Goal: Task Accomplishment & Management: Manage account settings

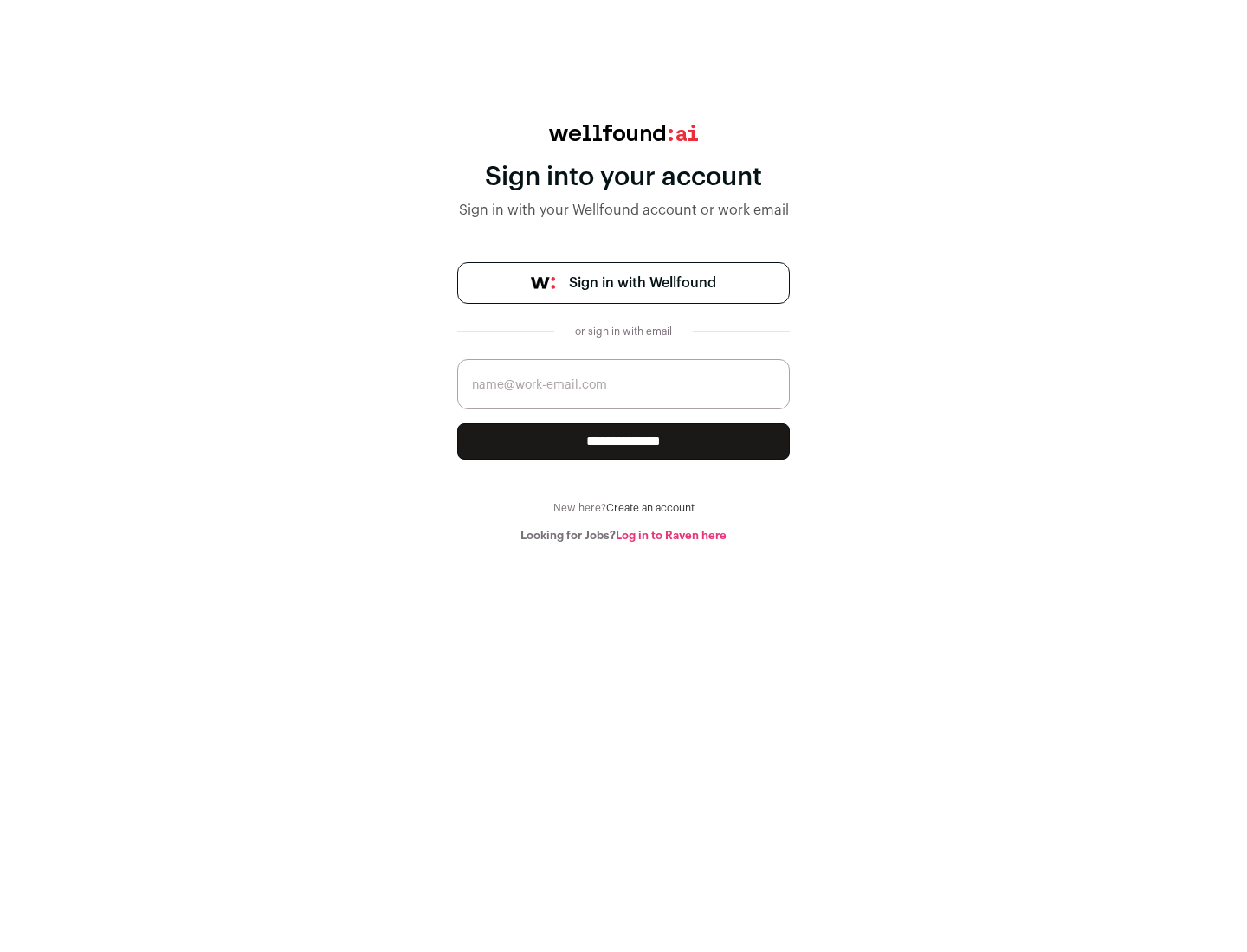
click at [642, 283] on span "Sign in with Wellfound" at bounding box center [643, 283] width 147 height 21
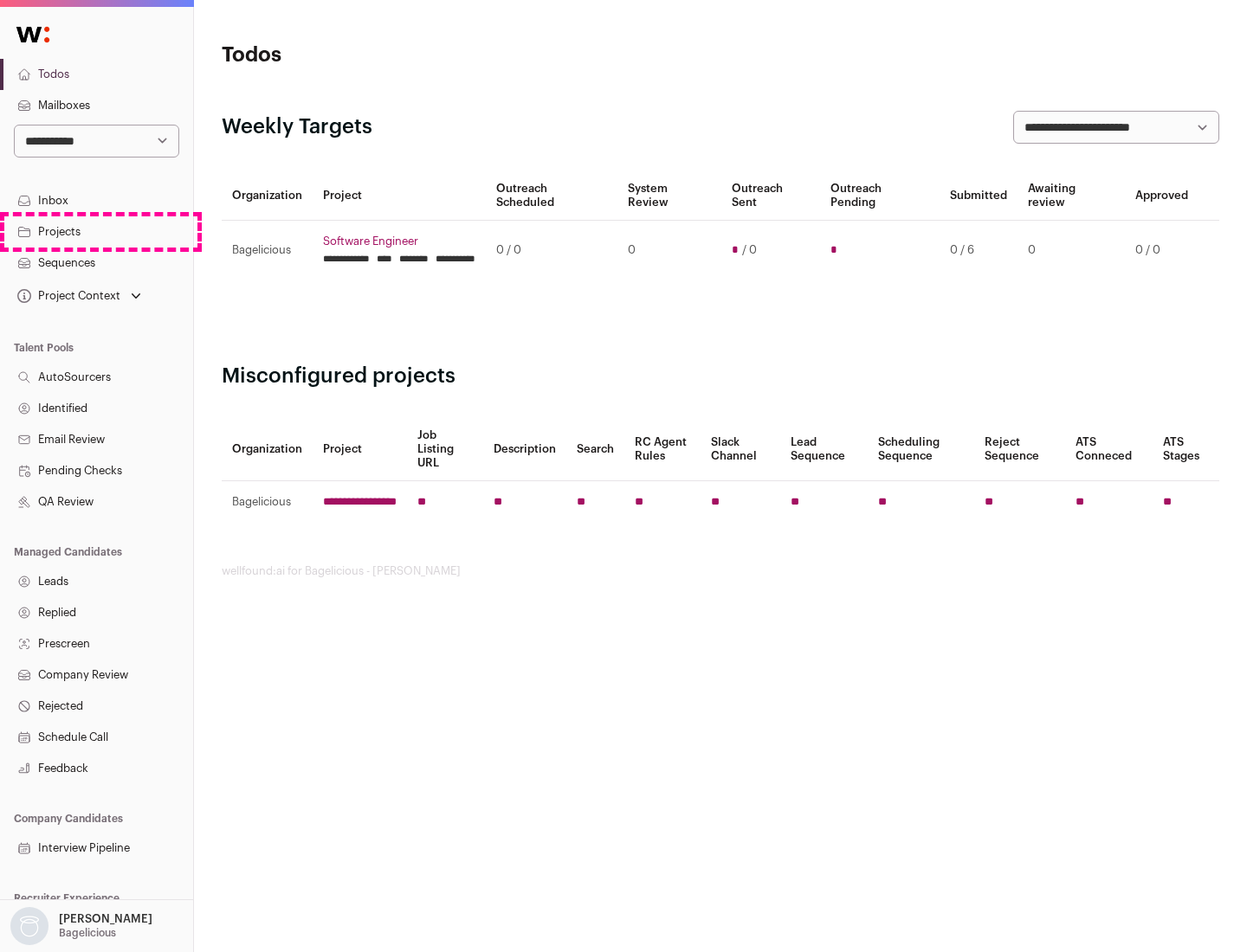
click at [96, 231] on link "Projects" at bounding box center [97, 232] width 193 height 31
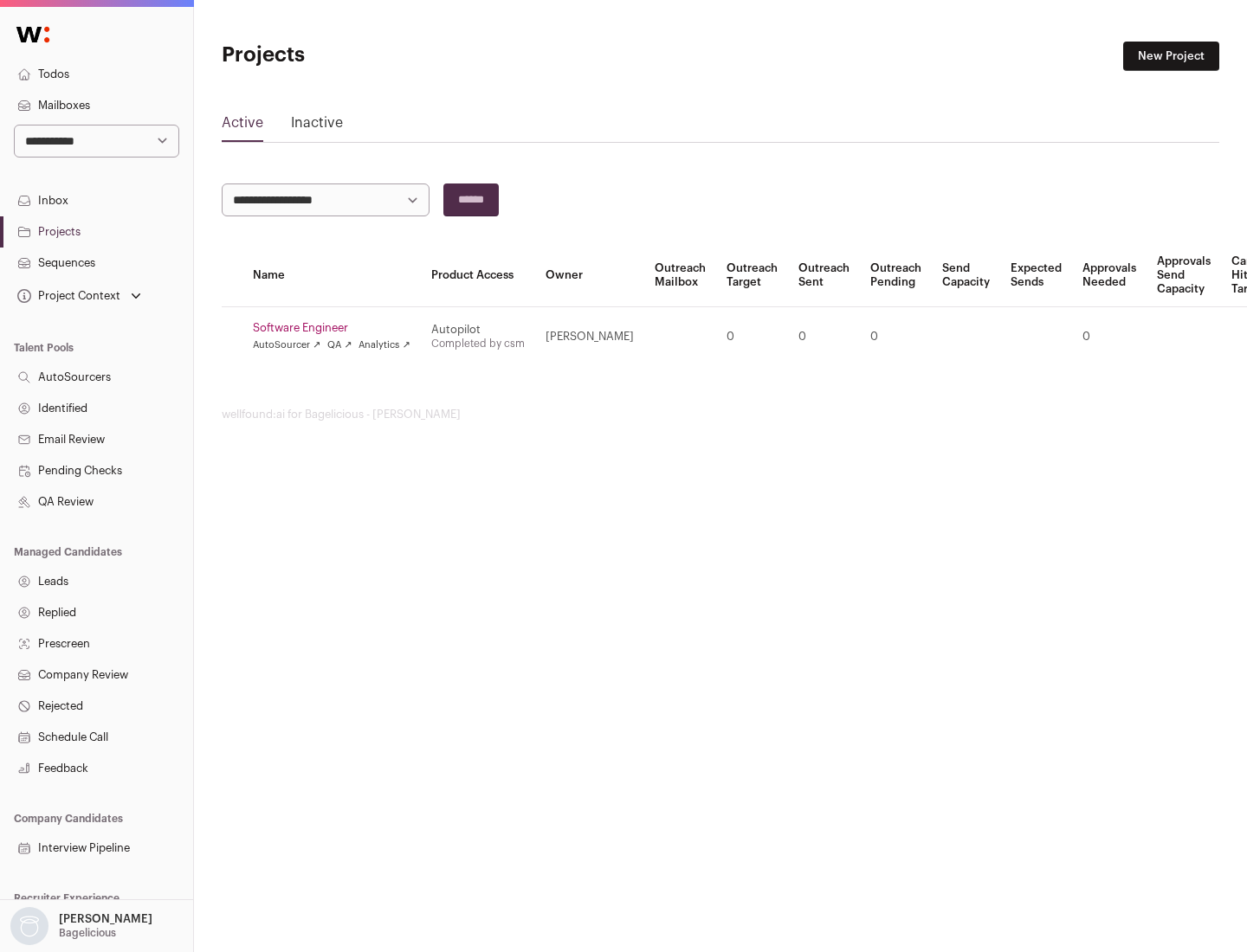
click at [337, 328] on link "Software Engineer" at bounding box center [332, 327] width 158 height 14
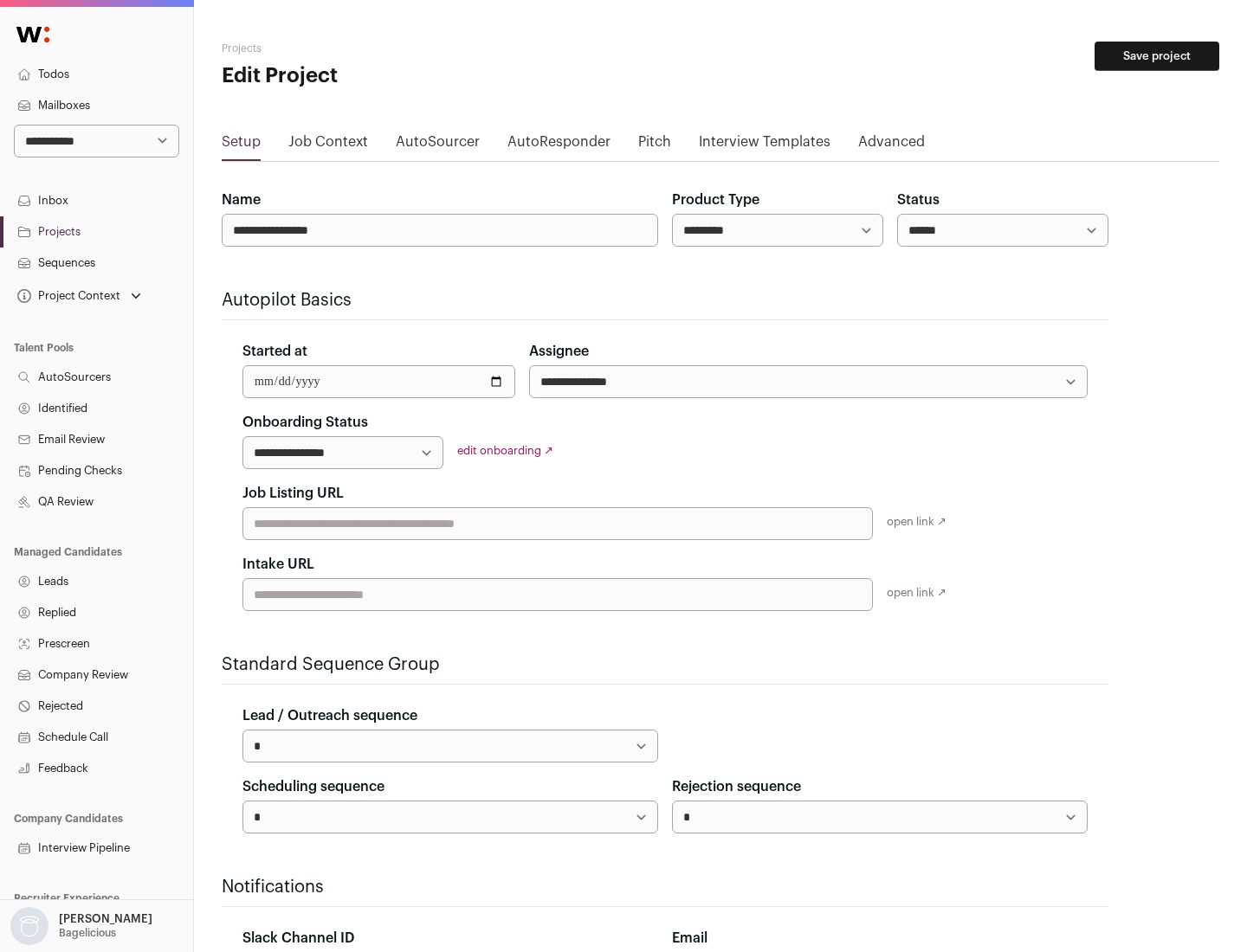
click at [1157, 56] on button "Save project" at bounding box center [1157, 55] width 125 height 29
